Goal: Task Accomplishment & Management: Complete application form

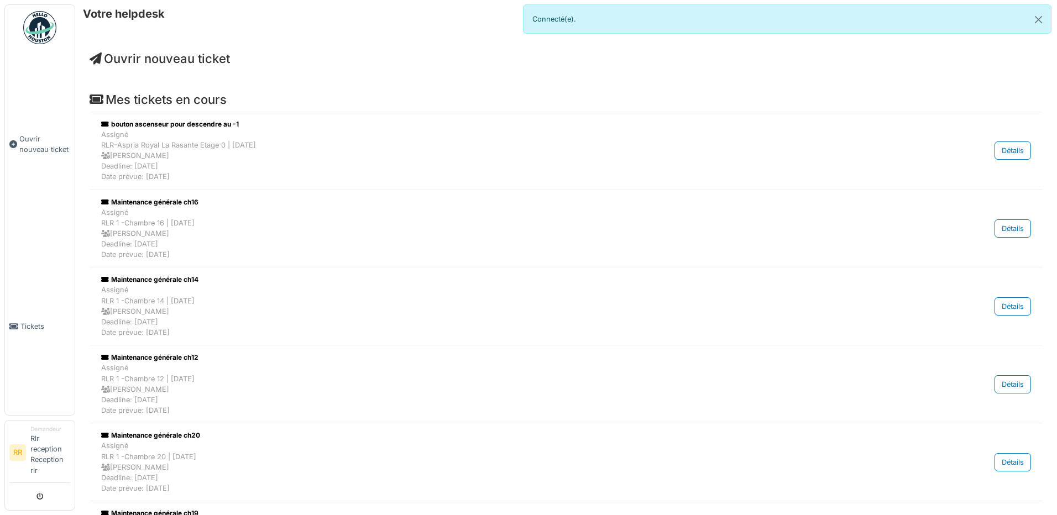
click at [230, 54] on span "Ouvrir nouveau ticket" at bounding box center [160, 58] width 140 height 14
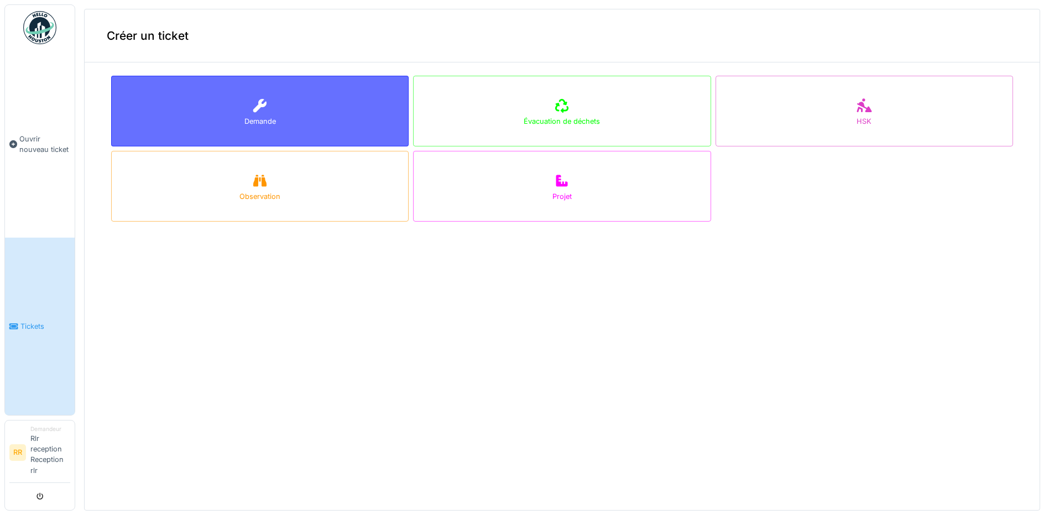
click at [284, 115] on div "Demande" at bounding box center [259, 111] width 297 height 71
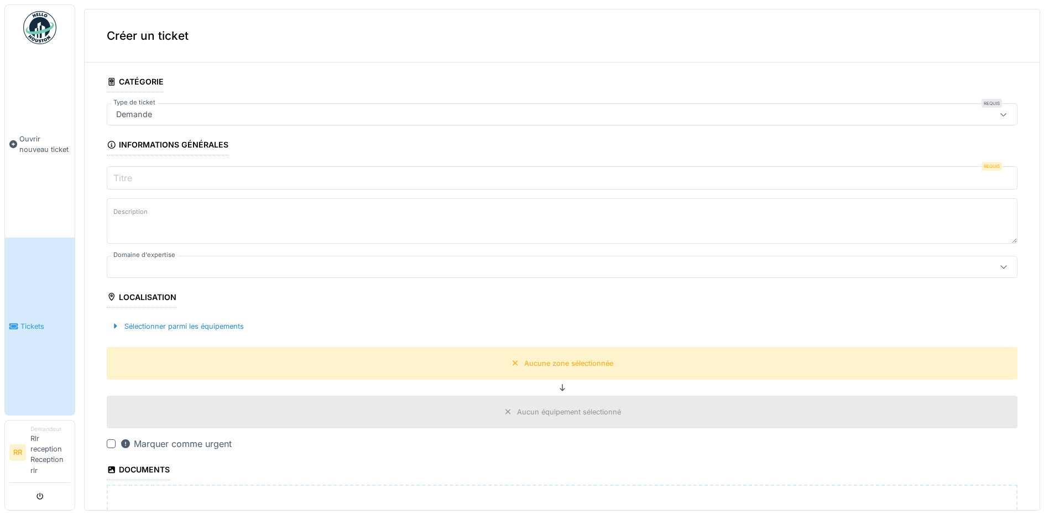
click at [261, 172] on input "Titre" at bounding box center [562, 177] width 911 height 23
type input "*"
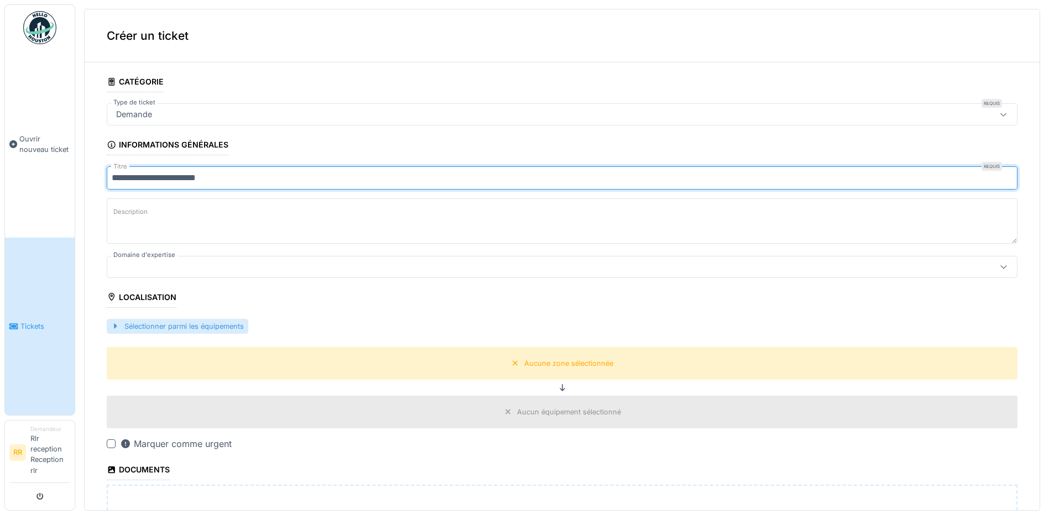
type input "**********"
click at [233, 327] on div "Sélectionner parmi les équipements" at bounding box center [178, 326] width 142 height 15
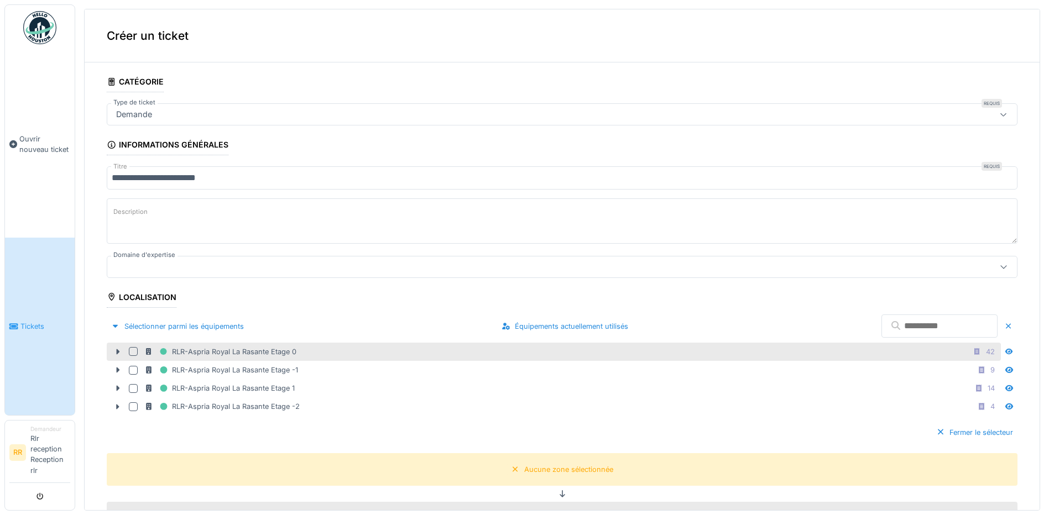
click at [275, 354] on div "RLR-Aspria Royal La Rasante Etage 0" at bounding box center [220, 352] width 152 height 14
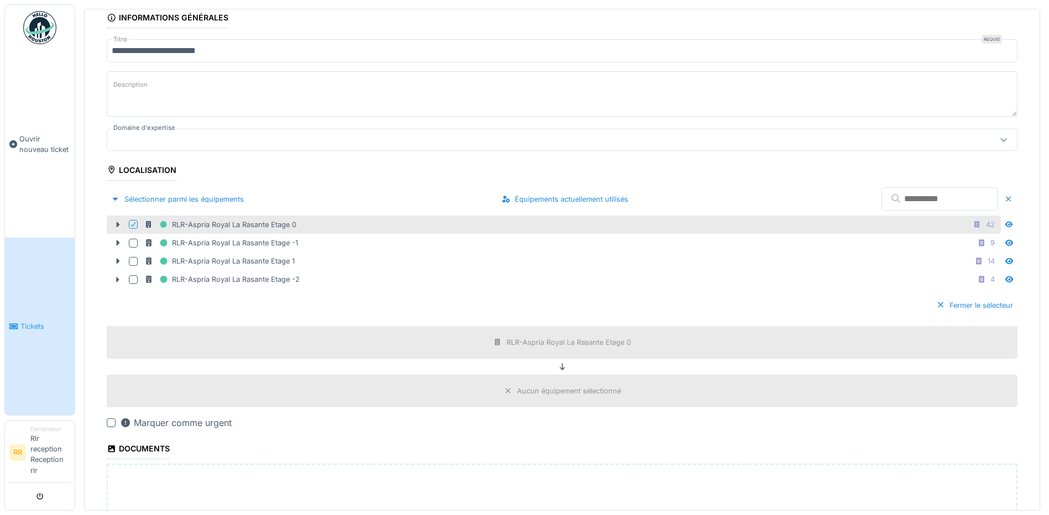
scroll to position [127, 0]
click at [221, 425] on div "Marquer comme urgent" at bounding box center [176, 423] width 112 height 13
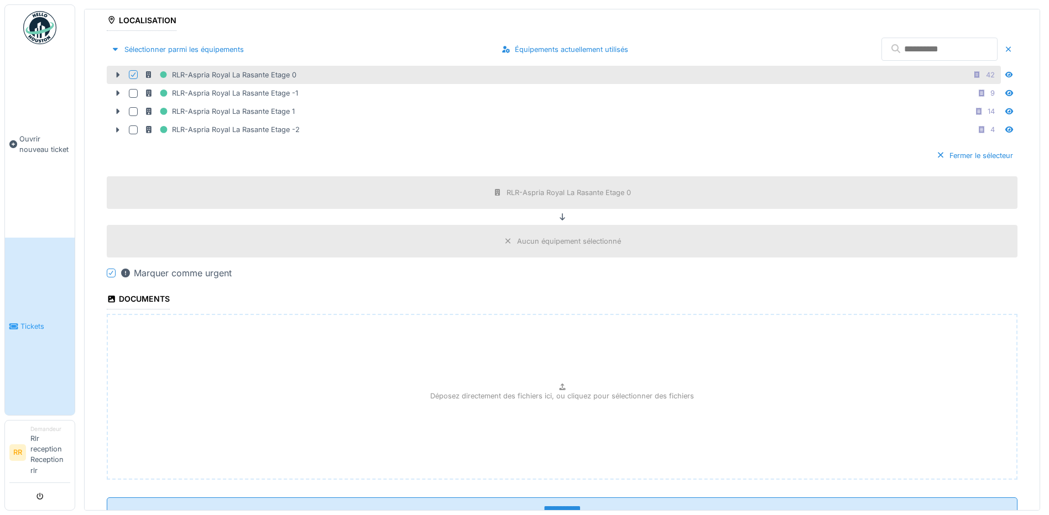
scroll to position [289, 0]
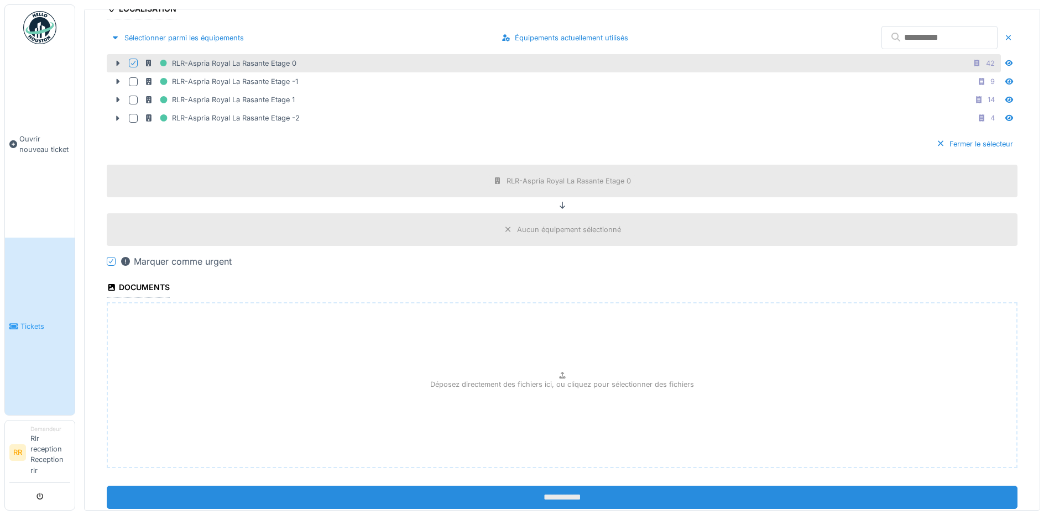
click at [426, 496] on input "**********" at bounding box center [562, 497] width 911 height 23
